Goal: Task Accomplishment & Management: Manage account settings

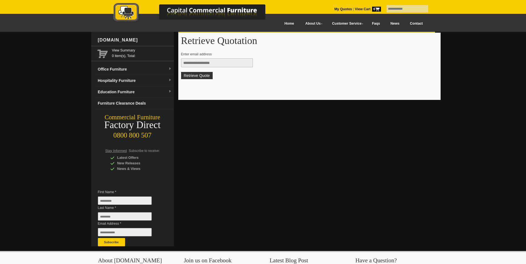
click at [199, 62] on input "text" at bounding box center [217, 62] width 72 height 9
type input "**********"
click at [181, 72] on button "Retrieve Quote" at bounding box center [197, 75] width 32 height 7
type input "**********"
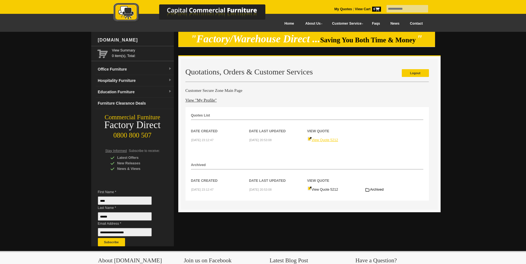
click at [328, 140] on link "View Quote 5212" at bounding box center [322, 140] width 31 height 4
click at [324, 189] on link "View Quote 5212" at bounding box center [322, 190] width 31 height 4
click at [190, 99] on link "View "My Profile"" at bounding box center [200, 100] width 31 height 4
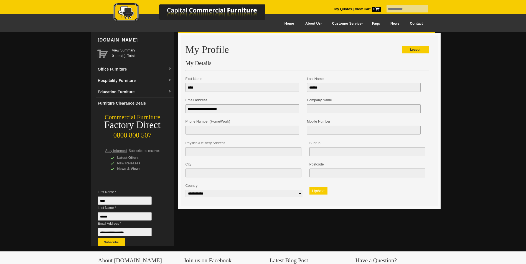
click at [320, 194] on button "Update" at bounding box center [318, 191] width 18 height 7
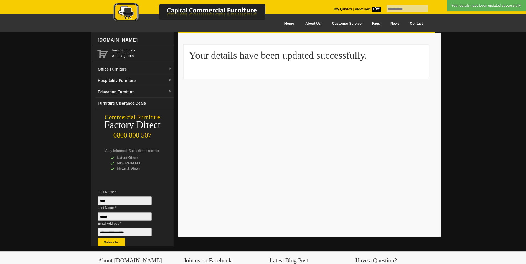
scroll to position [55, 0]
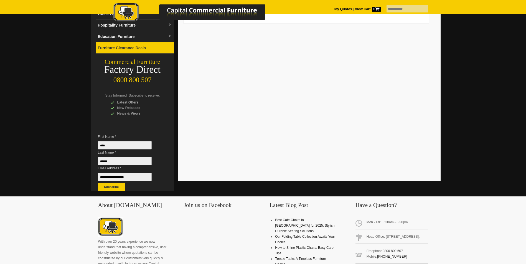
click at [105, 46] on link "Furniture Clearance Deals" at bounding box center [135, 47] width 78 height 11
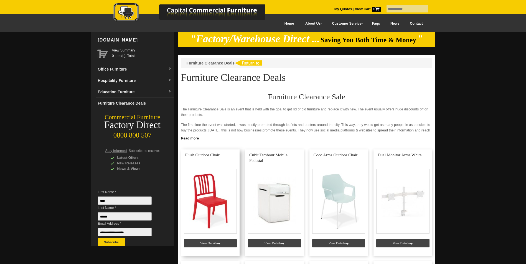
click at [215, 185] on link at bounding box center [210, 203] width 59 height 106
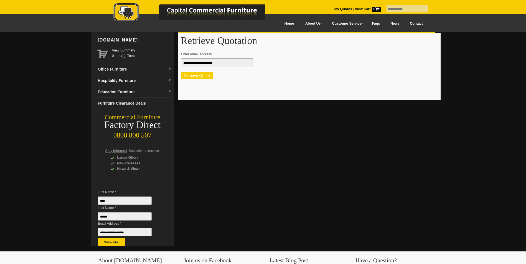
click at [192, 75] on button "Retrieve Quote" at bounding box center [197, 75] width 32 height 7
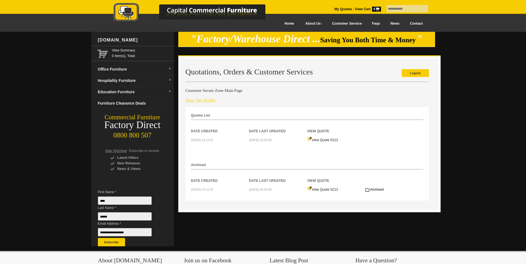
click at [195, 100] on link "View "My Profile"" at bounding box center [200, 100] width 31 height 4
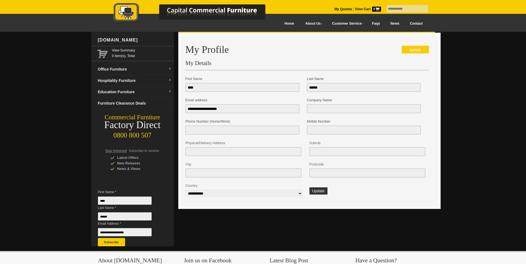
click at [418, 49] on link "Logout" at bounding box center [415, 50] width 27 height 8
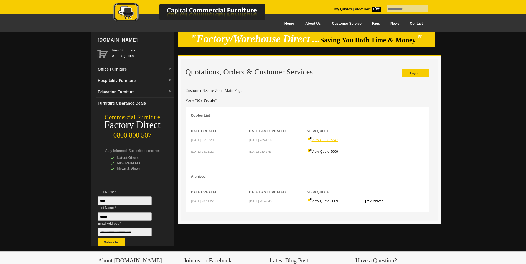
click at [327, 139] on link "View Quote 6347" at bounding box center [322, 140] width 31 height 4
